Goal: Find specific page/section: Find specific page/section

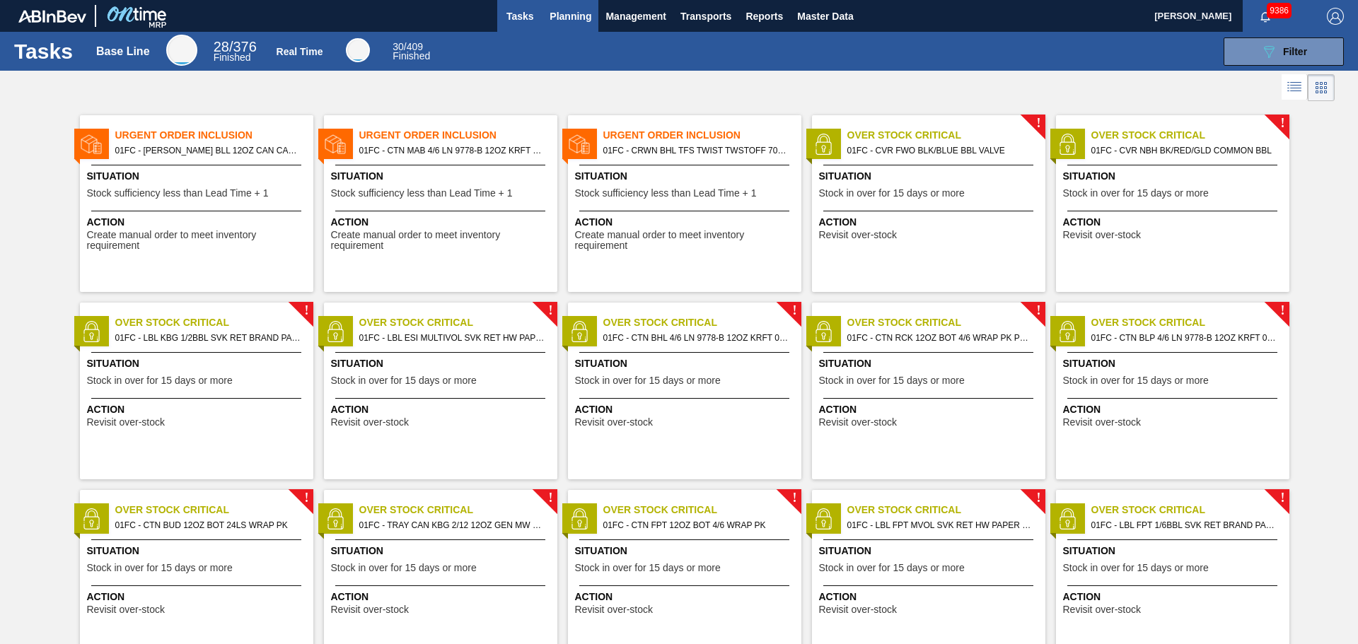
click at [579, 13] on span "Planning" at bounding box center [571, 16] width 42 height 17
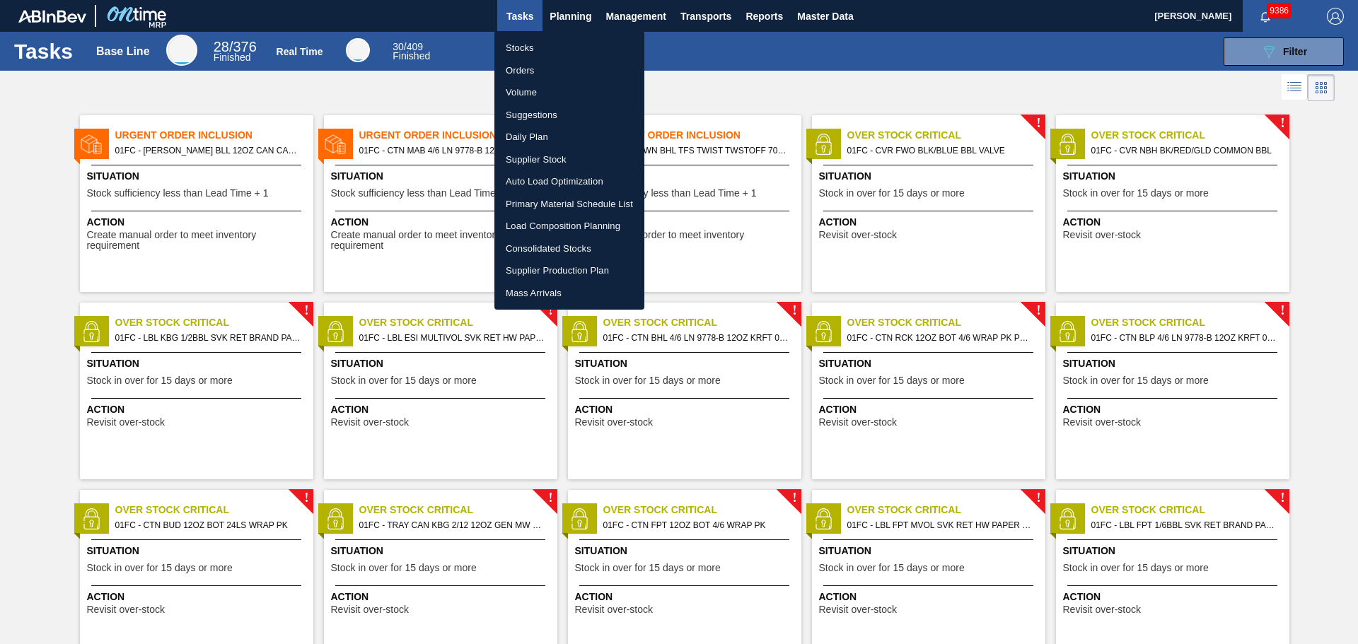
click at [696, 35] on div at bounding box center [679, 322] width 1358 height 644
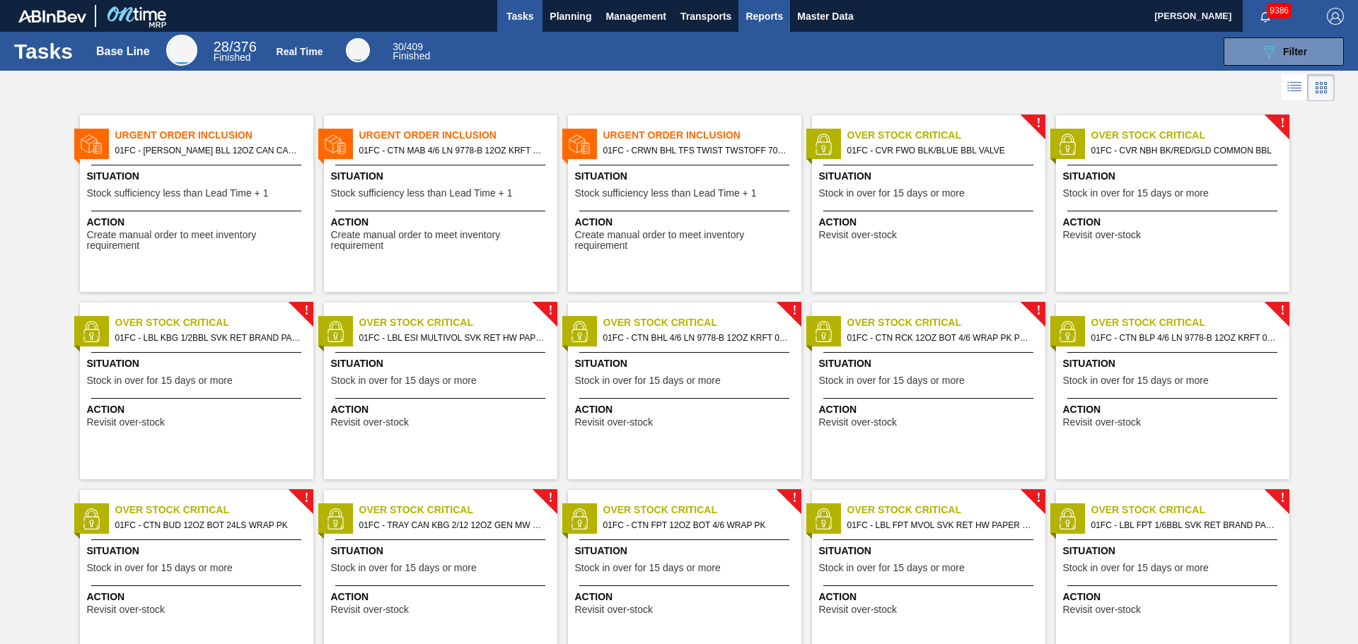
click at [765, 18] on span "Reports" at bounding box center [764, 16] width 37 height 17
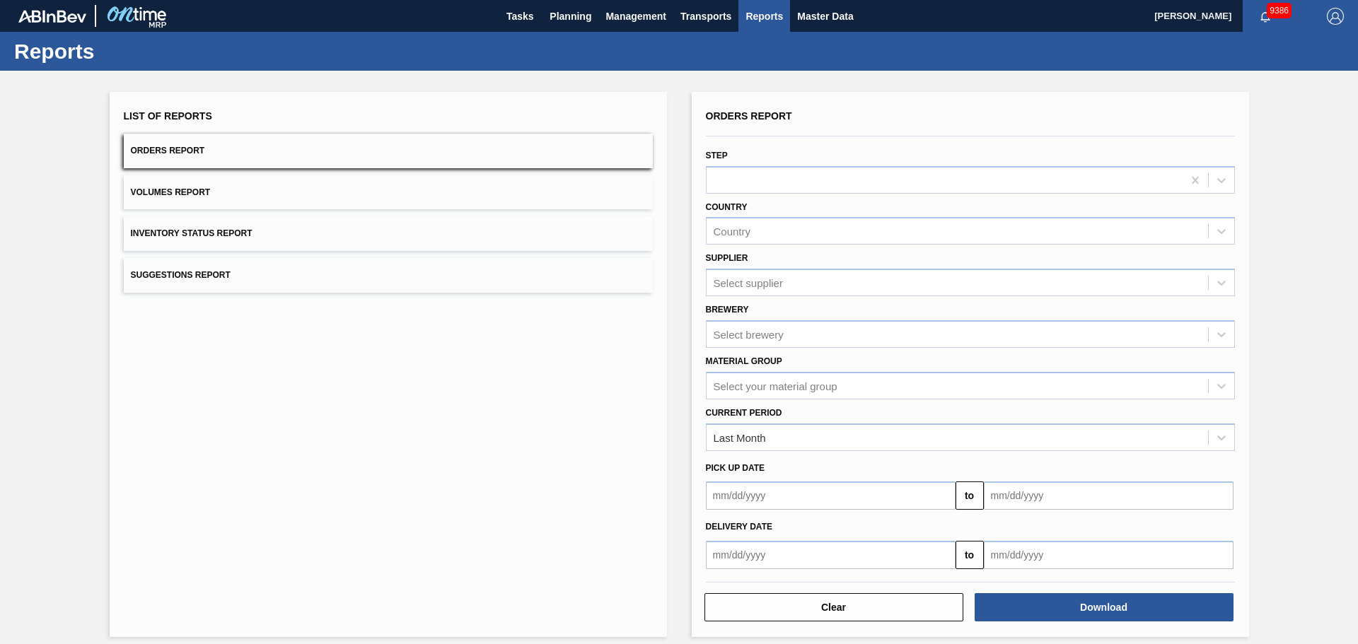
click at [165, 147] on span "Orders Report" at bounding box center [168, 151] width 74 height 10
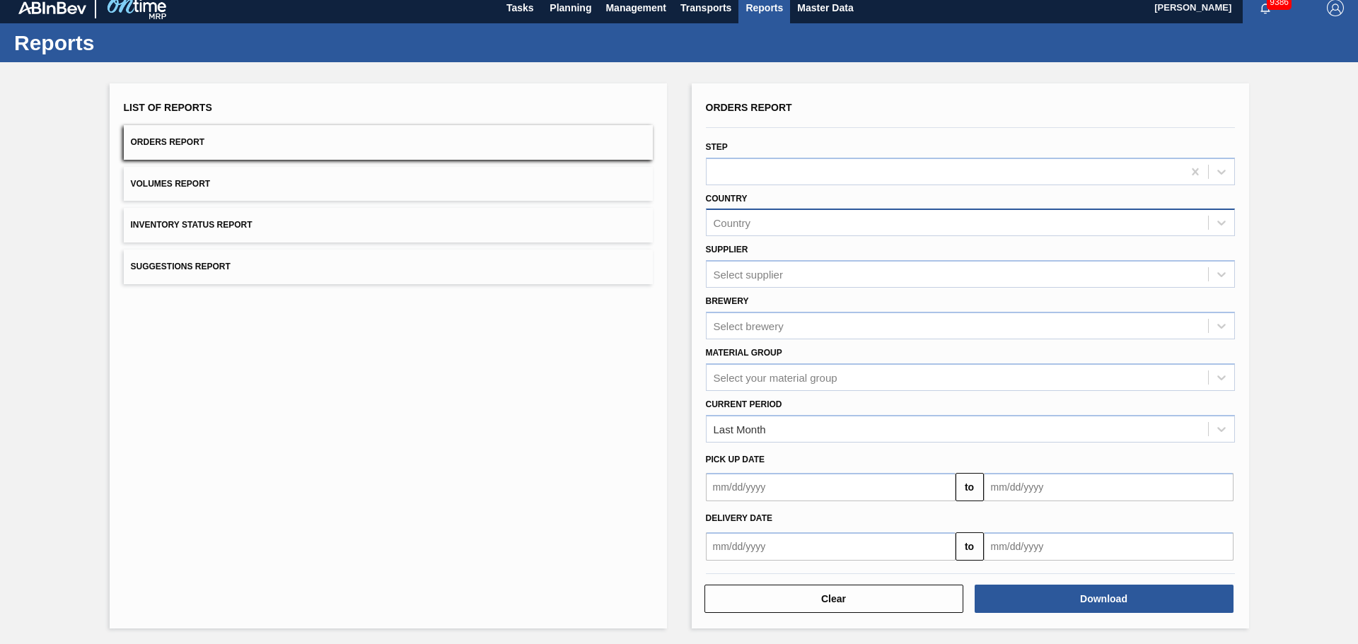
scroll to position [11, 0]
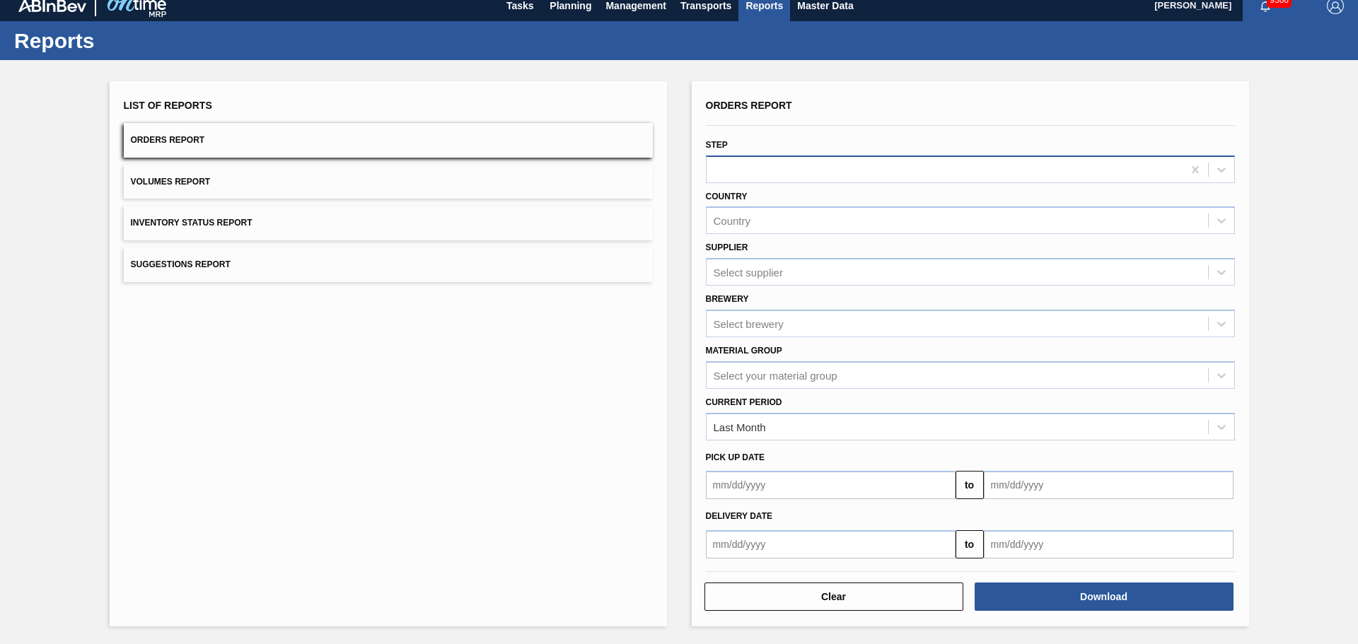
click at [753, 170] on div at bounding box center [945, 169] width 476 height 21
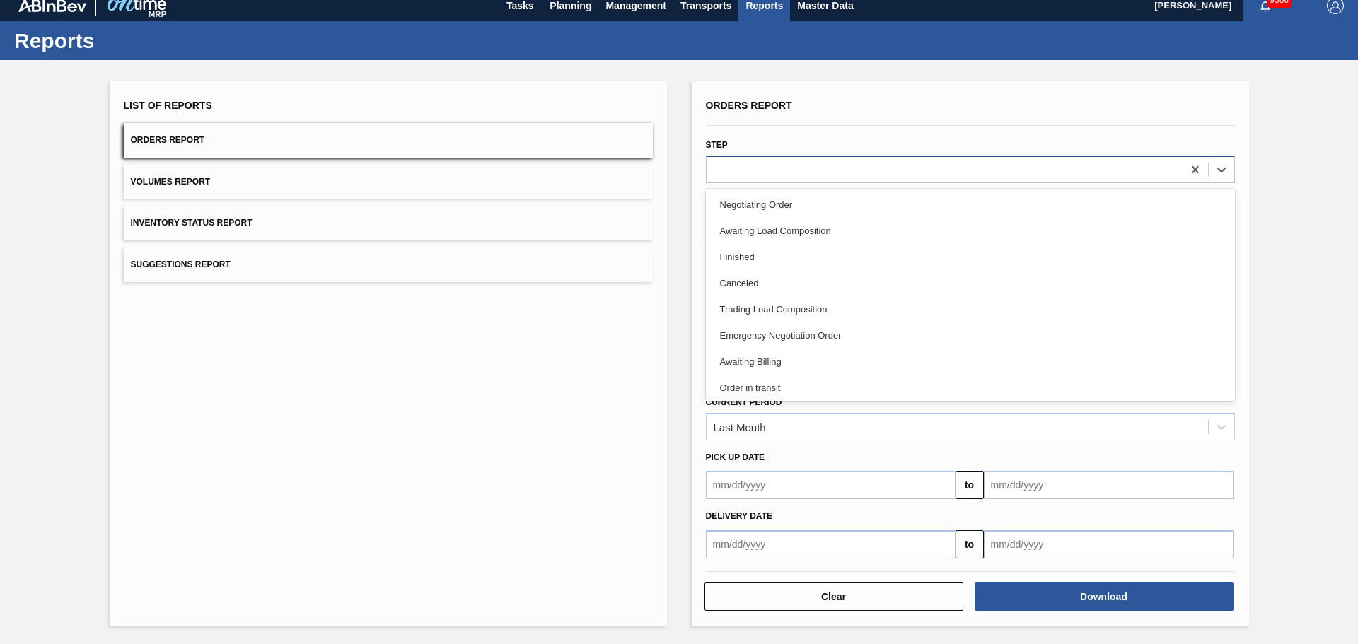
click at [753, 170] on div at bounding box center [945, 169] width 476 height 21
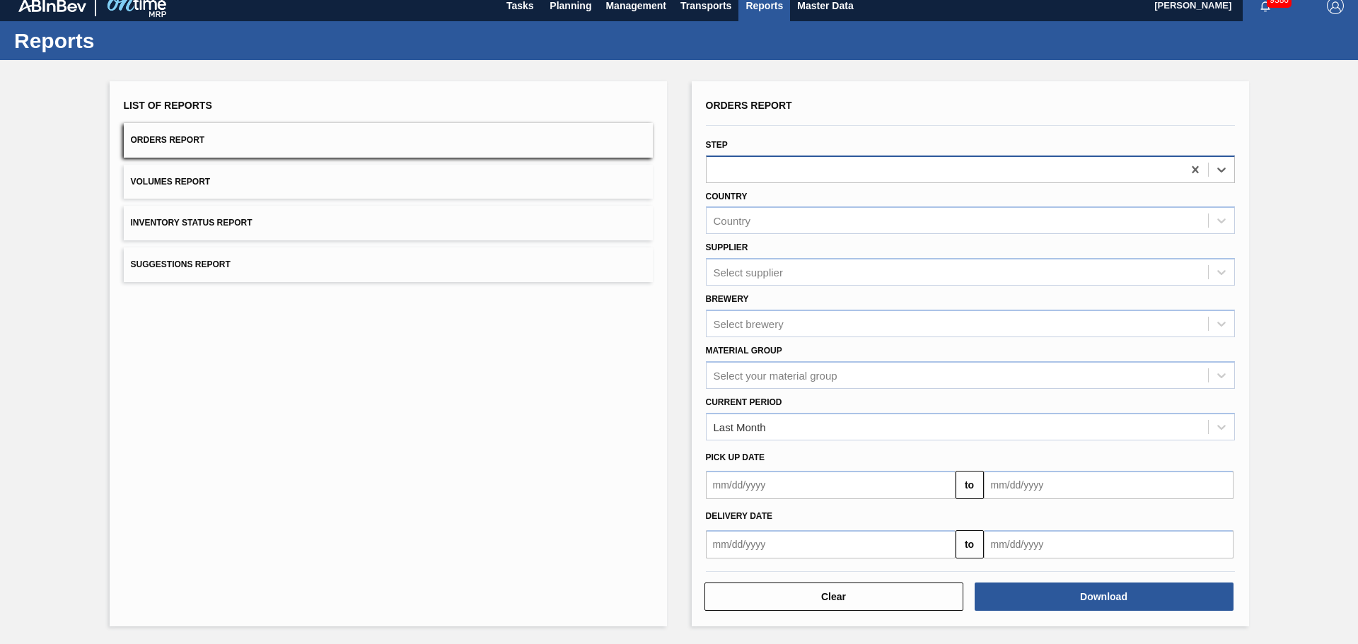
click at [751, 173] on div at bounding box center [945, 169] width 476 height 21
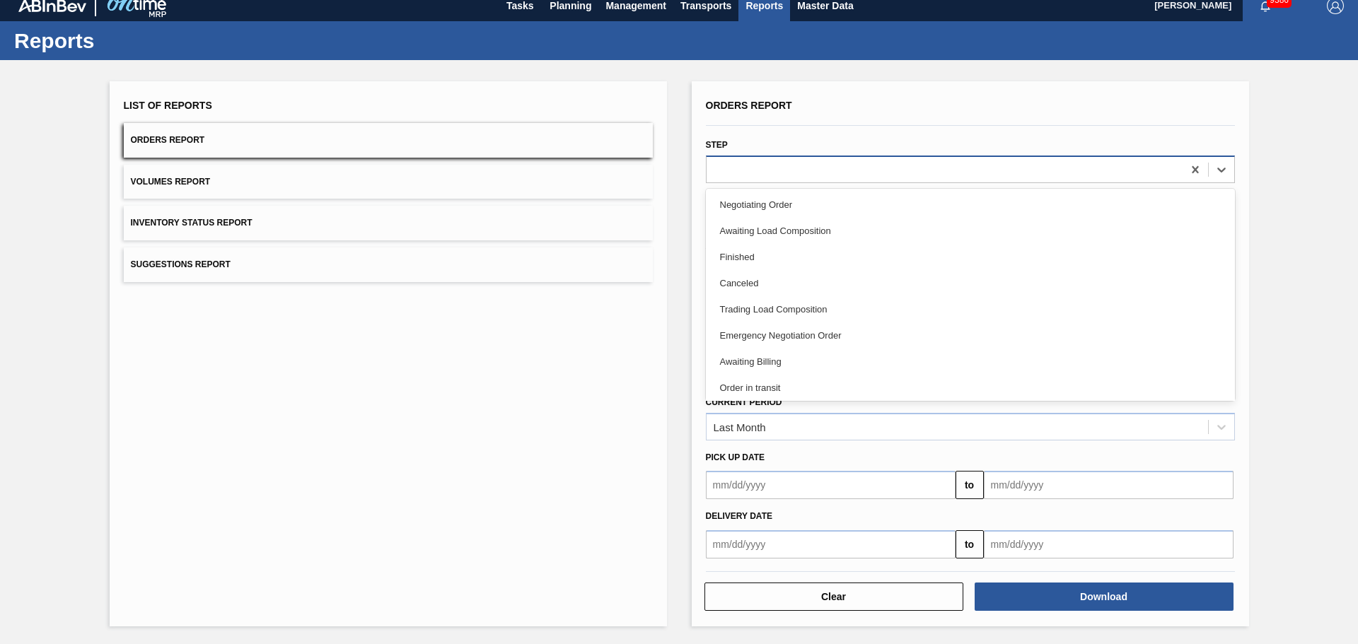
click at [751, 173] on div at bounding box center [945, 169] width 476 height 21
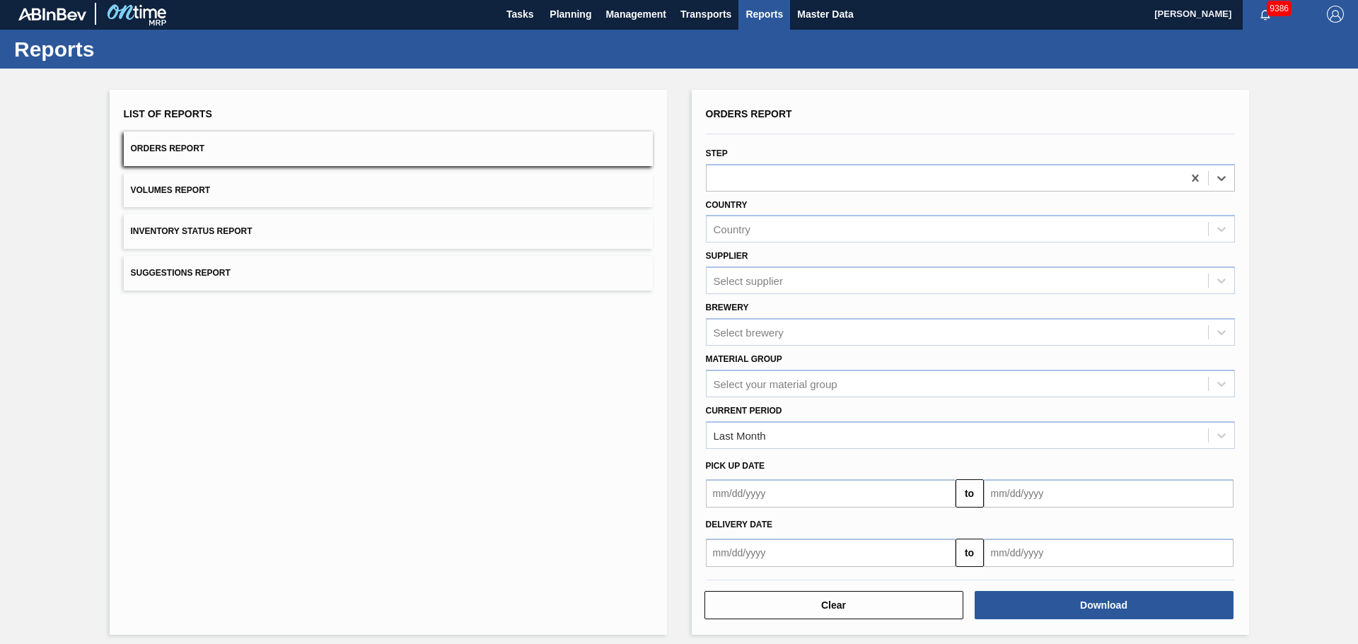
scroll to position [0, 0]
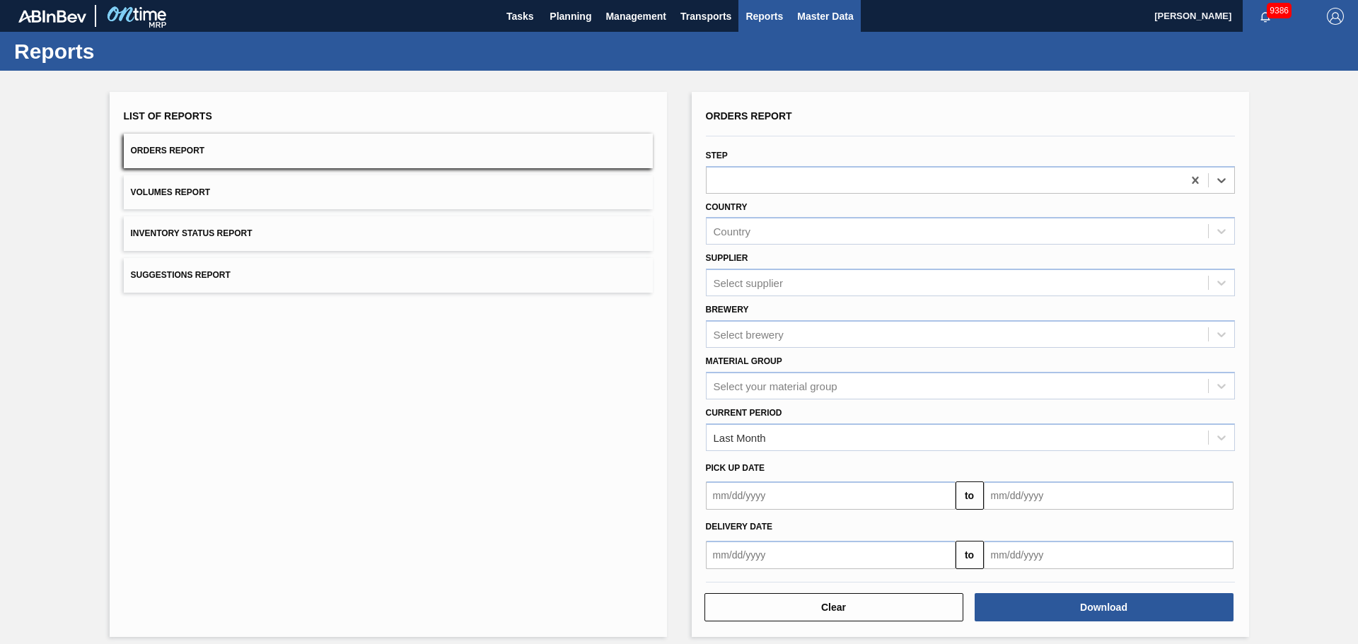
click at [850, 9] on span "Master Data" at bounding box center [825, 16] width 56 height 17
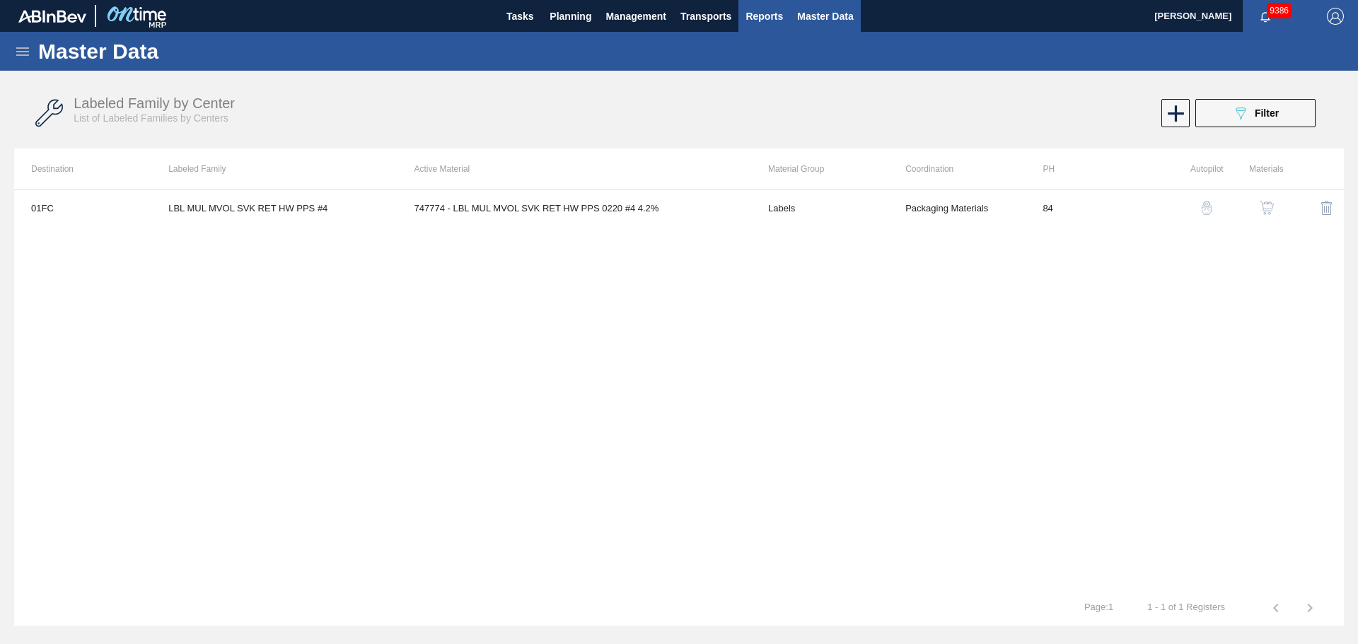
click at [751, 11] on span "Reports" at bounding box center [764, 16] width 37 height 17
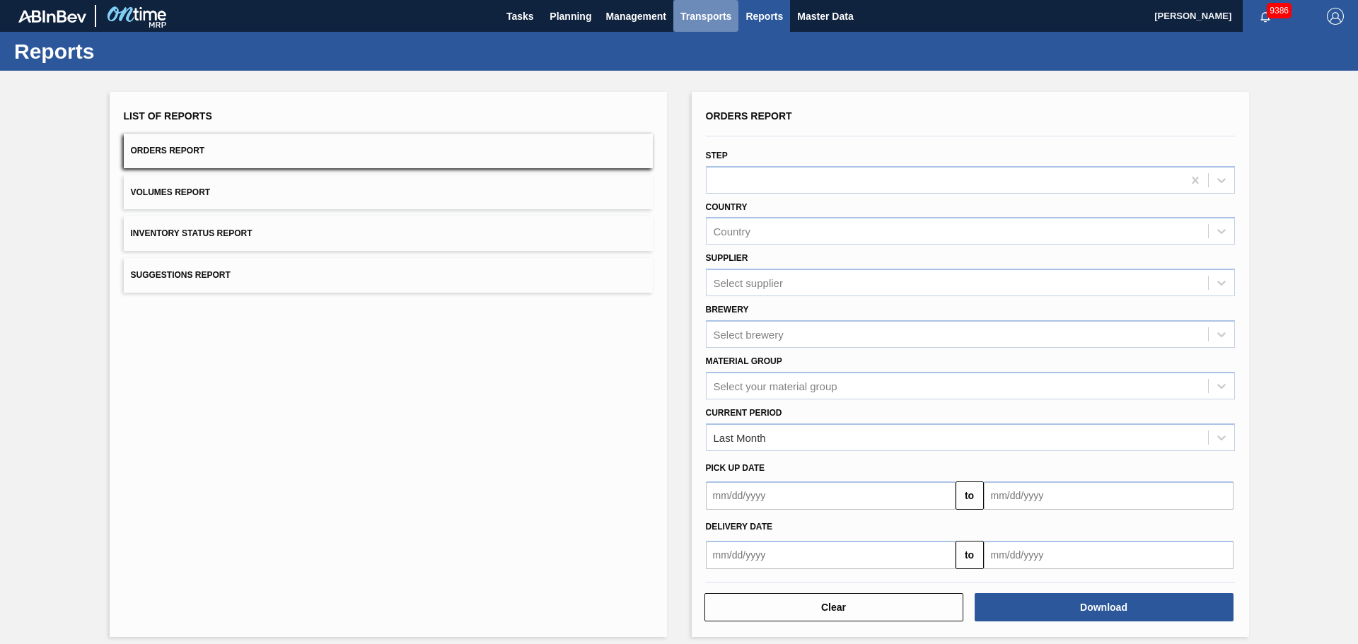
click at [712, 14] on span "Transports" at bounding box center [706, 16] width 51 height 17
click at [627, 14] on div at bounding box center [679, 322] width 1358 height 644
click at [618, 14] on span "Management" at bounding box center [636, 16] width 61 height 17
click at [584, 16] on div at bounding box center [679, 322] width 1358 height 644
click at [570, 0] on body "Tasks Planning Management Transports Reports Master Data [PERSON_NAME] 9386 Mar…" at bounding box center [679, 0] width 1358 height 0
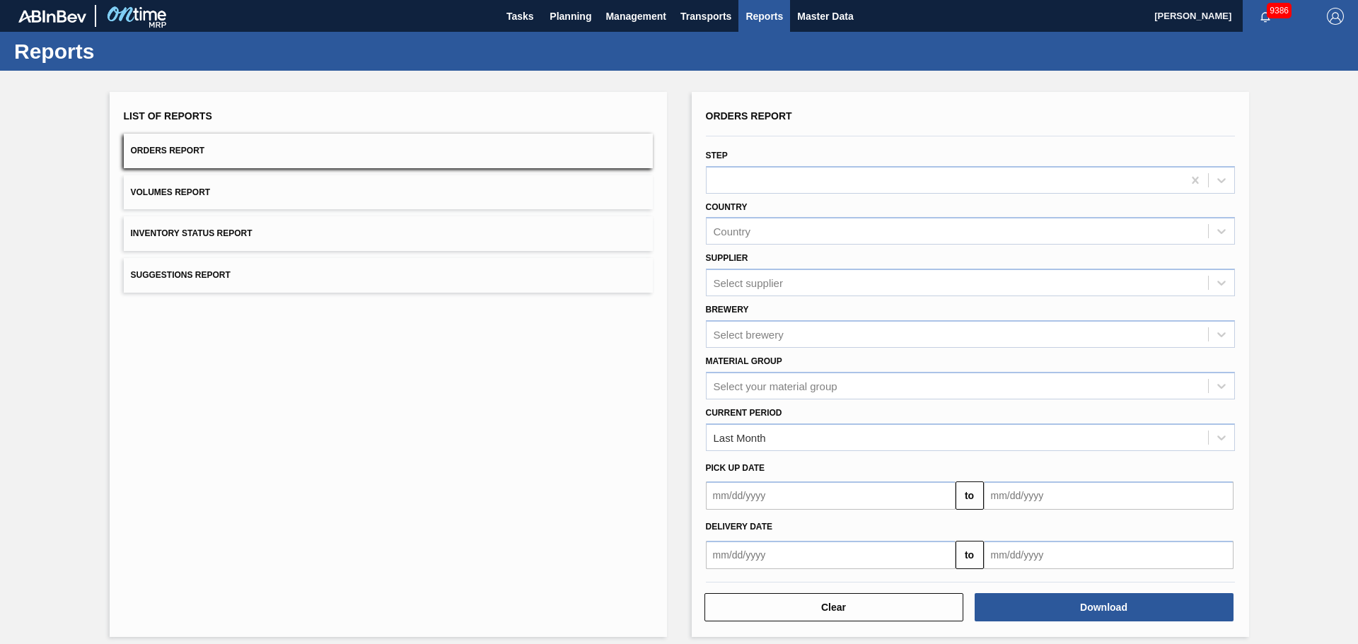
click at [570, 18] on span "Planning" at bounding box center [571, 16] width 42 height 17
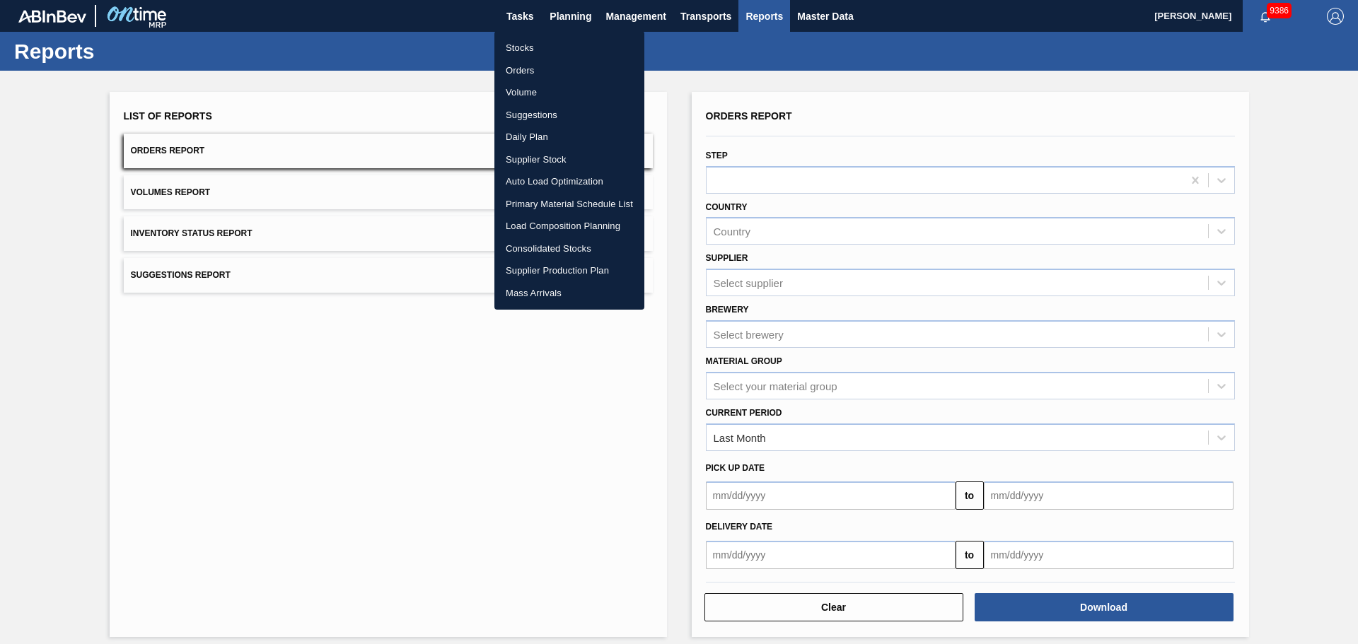
click at [1121, 55] on div at bounding box center [679, 322] width 1358 height 644
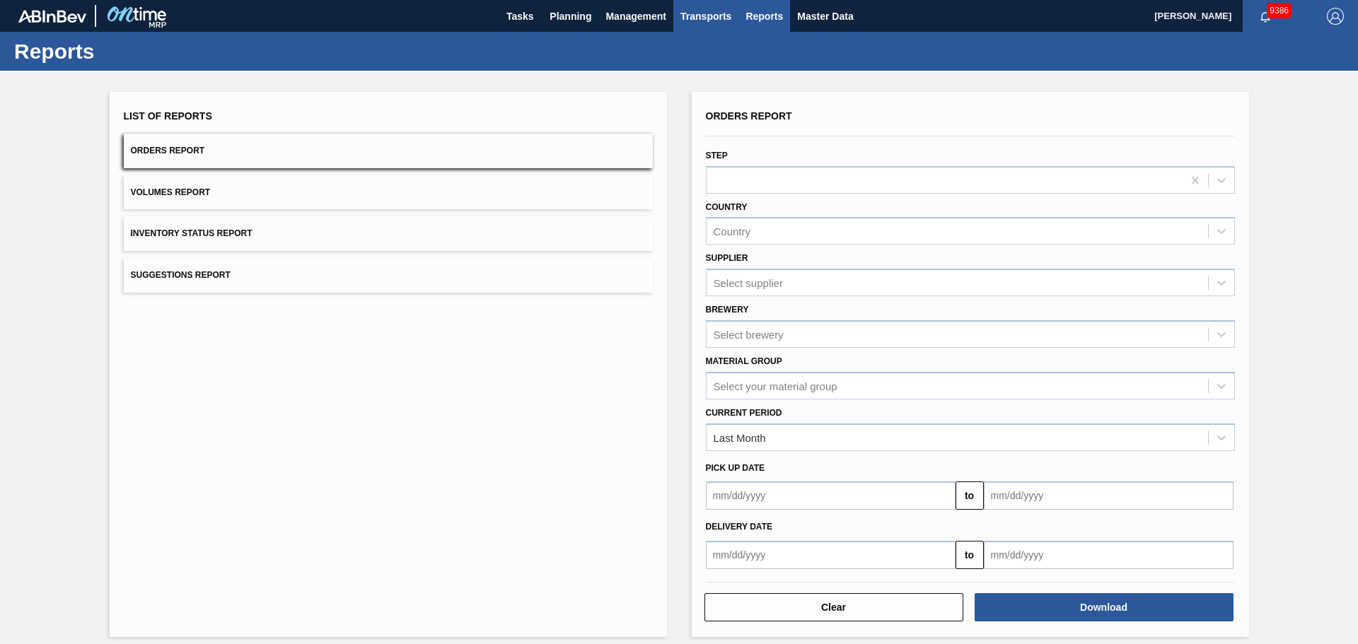
click at [710, 16] on span "Transports" at bounding box center [706, 16] width 51 height 17
click at [632, 18] on div at bounding box center [679, 322] width 1358 height 644
click at [618, 18] on span "Management" at bounding box center [636, 16] width 61 height 17
click at [569, 18] on div at bounding box center [679, 322] width 1358 height 644
click at [567, 15] on span "Planning" at bounding box center [571, 16] width 42 height 17
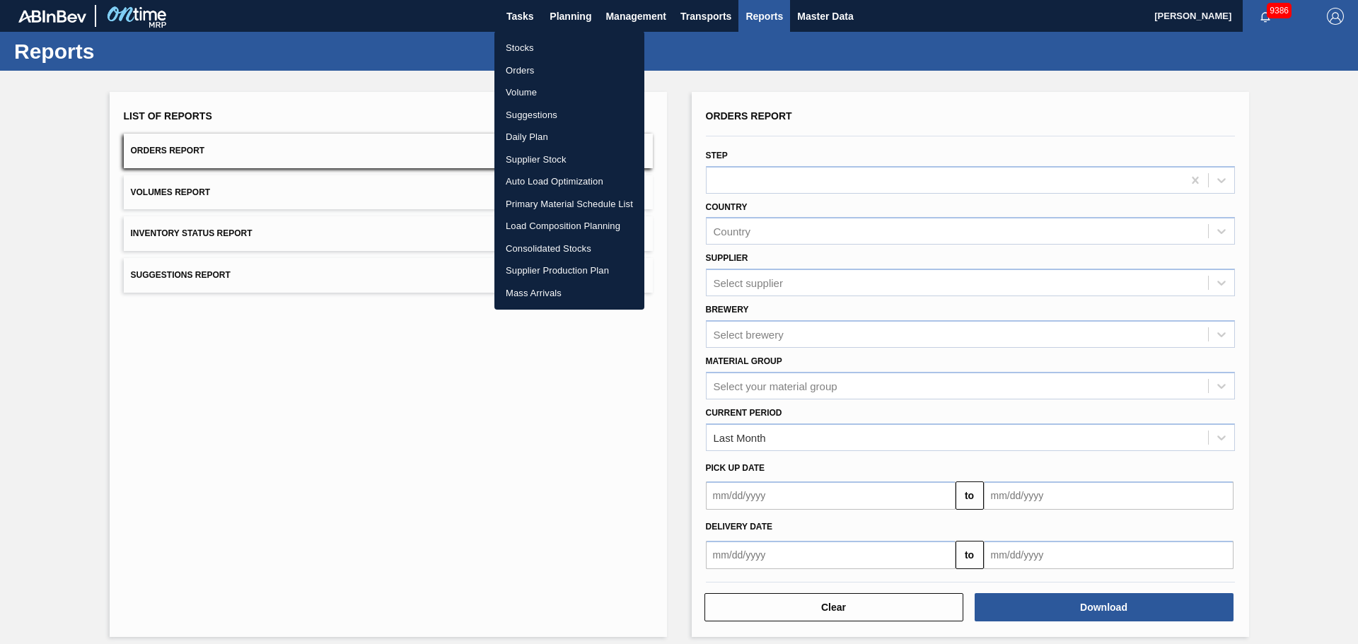
click at [533, 15] on div at bounding box center [679, 322] width 1358 height 644
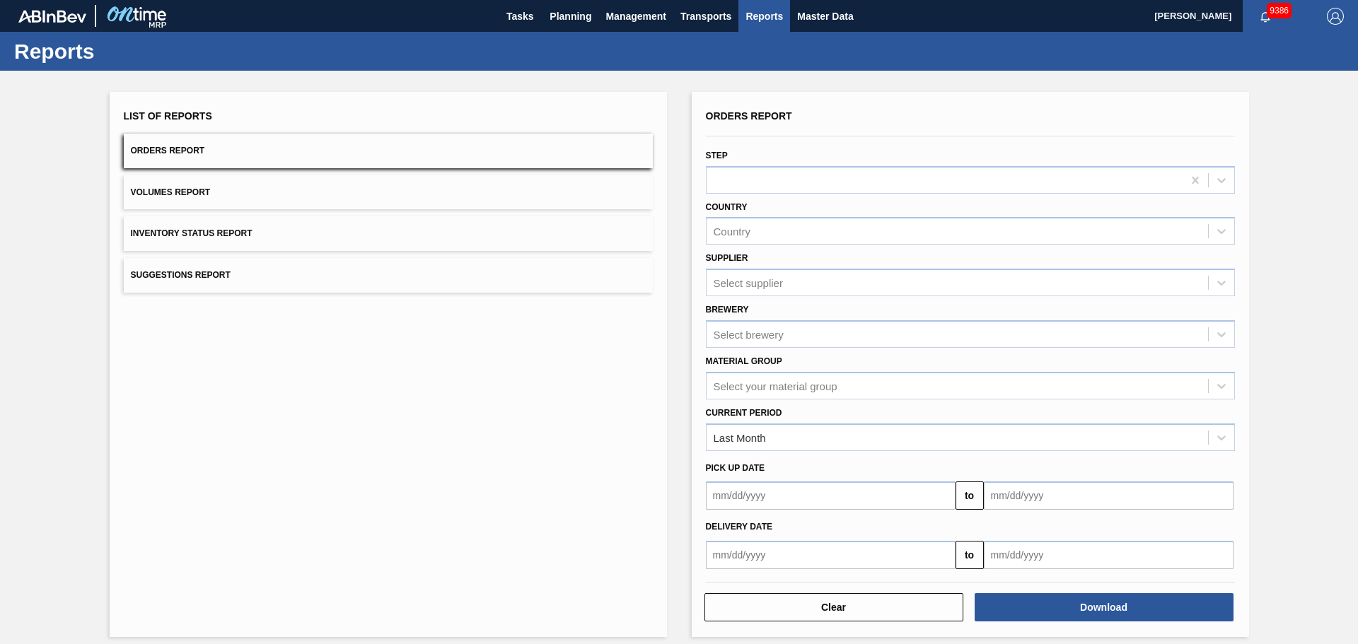
click at [519, 16] on div "Stocks Orders Volume Suggestions Daily Plan Supplier Stock Auto Load Optimizati…" at bounding box center [679, 322] width 1358 height 644
click at [514, 16] on span "Tasks" at bounding box center [519, 16] width 31 height 17
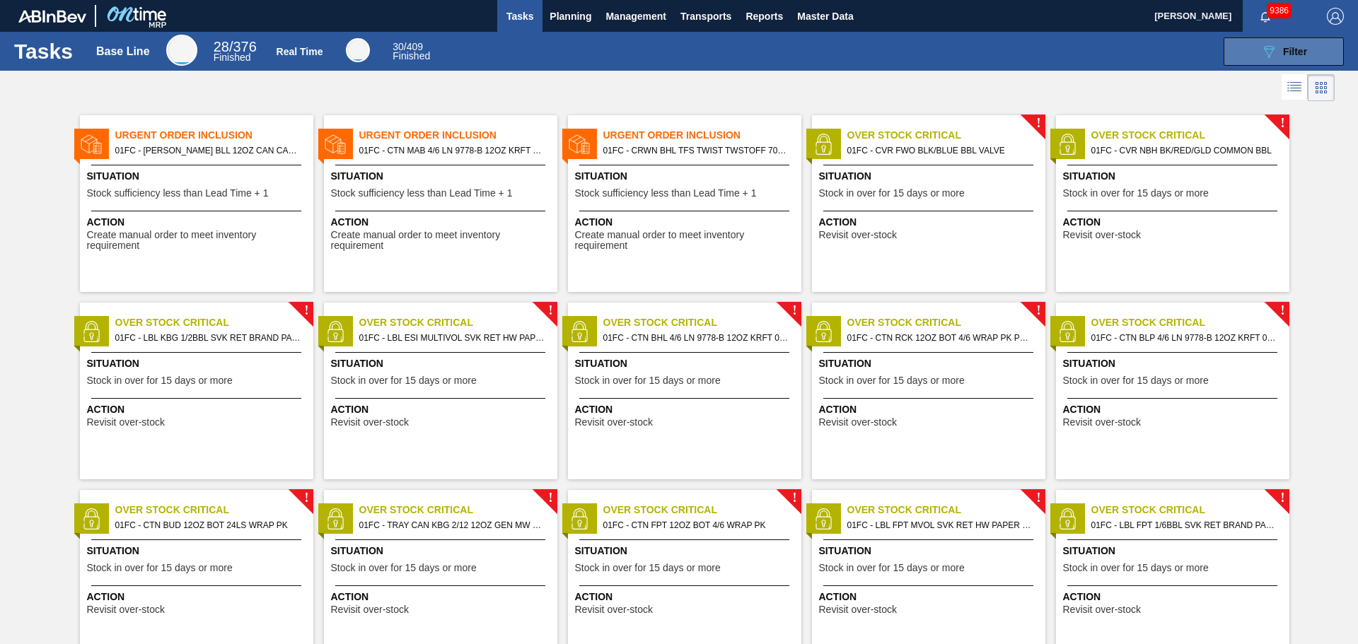
click at [1287, 52] on span "Filter" at bounding box center [1295, 51] width 24 height 11
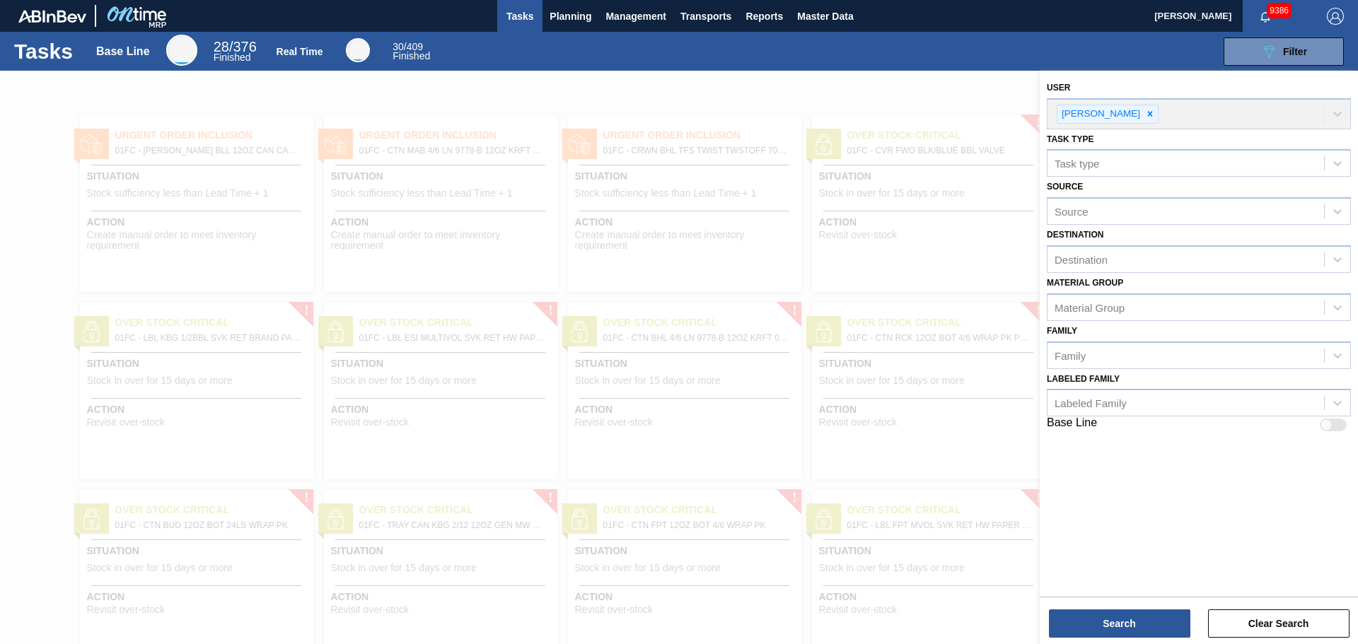
click at [1338, 423] on div at bounding box center [1333, 425] width 27 height 13
click at [1338, 423] on div at bounding box center [1341, 426] width 12 height 12
checkbox input "false"
click at [973, 110] on div at bounding box center [679, 393] width 1358 height 644
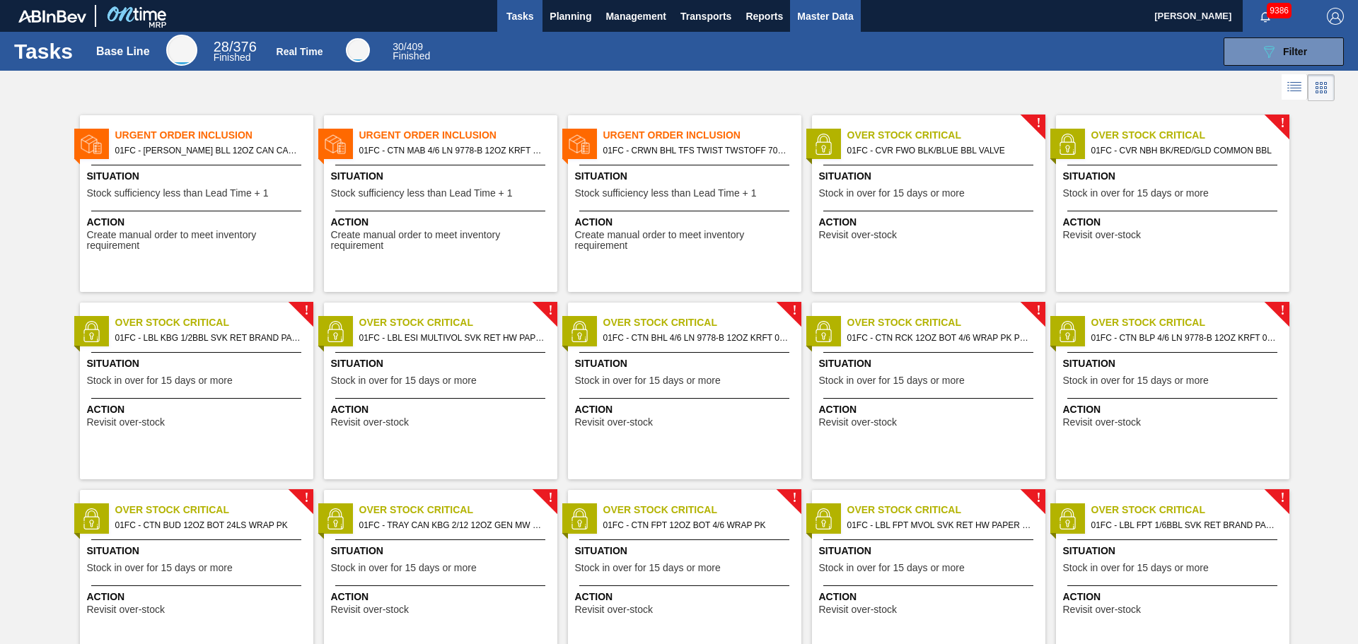
click at [798, 1] on button "Master Data" at bounding box center [825, 16] width 70 height 32
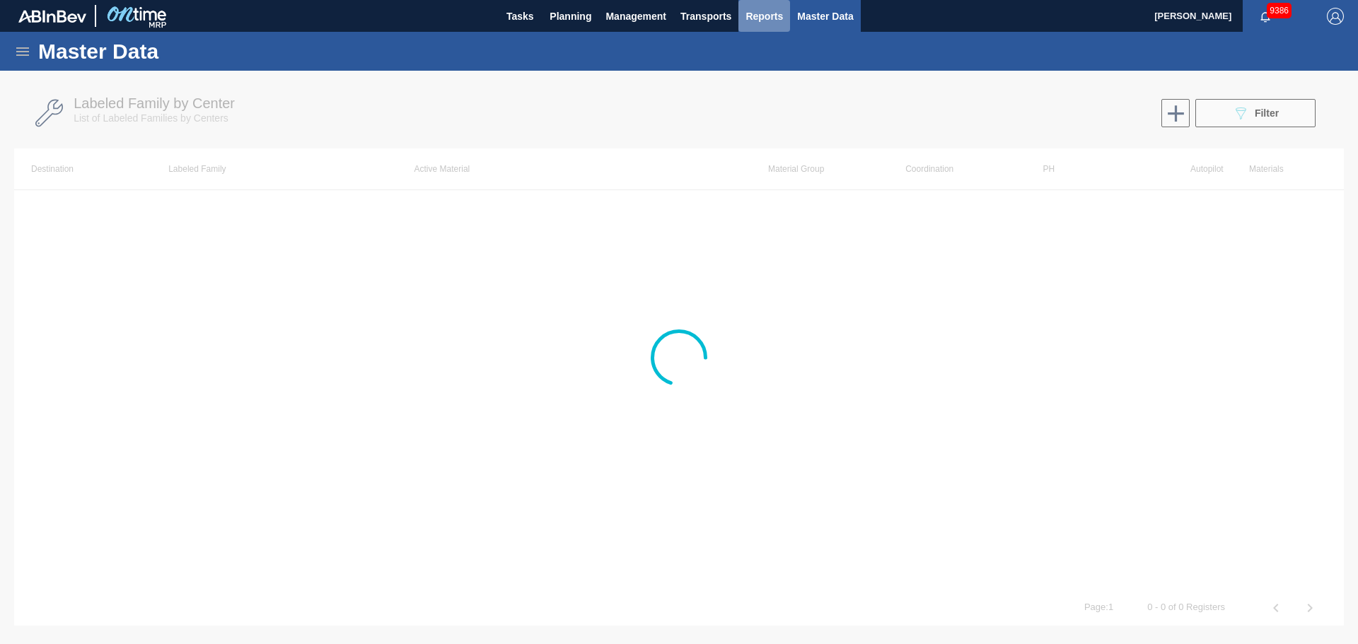
click at [769, 9] on span "Reports" at bounding box center [764, 16] width 37 height 17
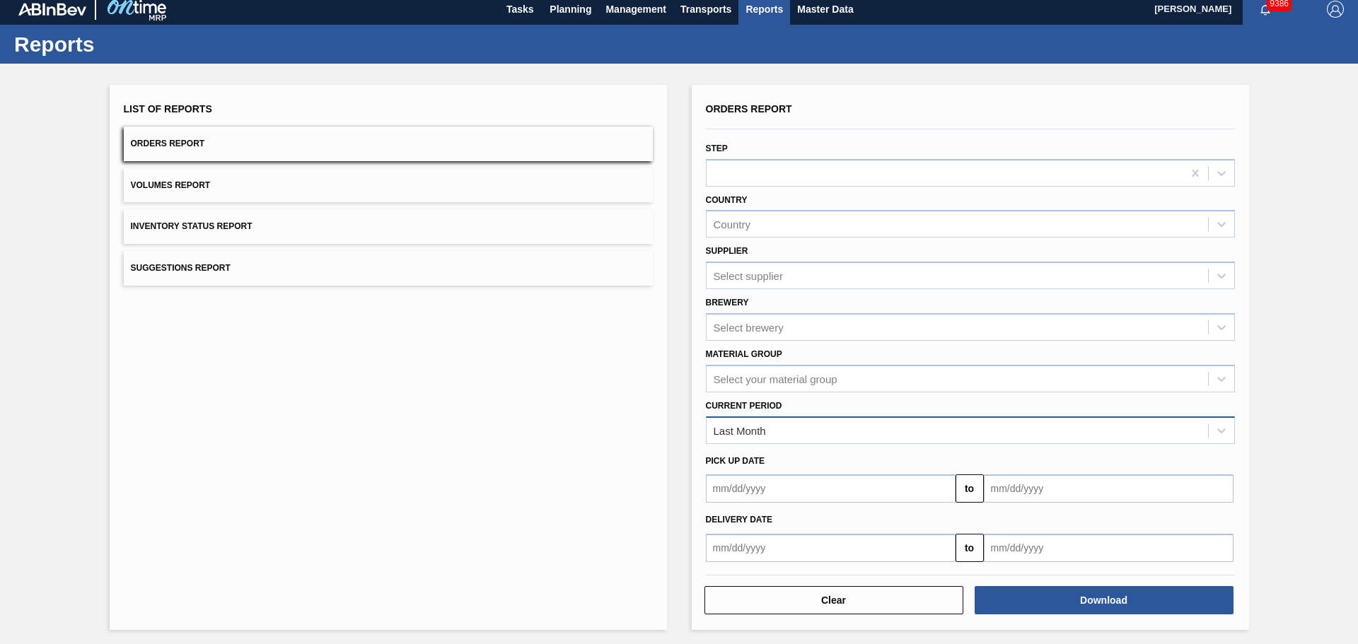
scroll to position [11, 0]
